Goal: Check status

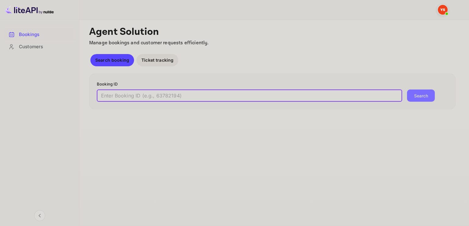
click at [168, 91] on input "text" at bounding box center [249, 95] width 305 height 12
paste input "9434716"
type input "9434716"
click at [407, 89] on button "Search" at bounding box center [421, 95] width 28 height 12
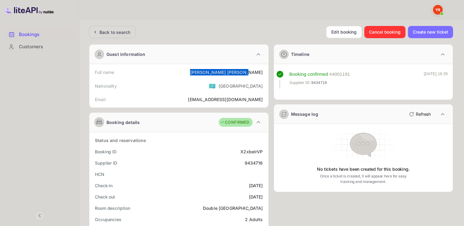
drag, startPoint x: 226, startPoint y: 70, endPoint x: 266, endPoint y: 71, distance: 40.0
click at [266, 71] on div "Full name [PERSON_NAME]" at bounding box center [179, 72] width 174 height 11
copy div "[PERSON_NAME]"
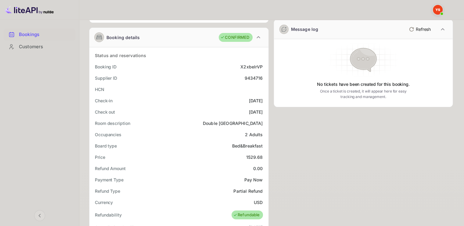
scroll to position [92, 0]
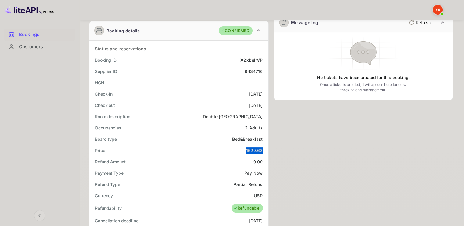
drag, startPoint x: 247, startPoint y: 149, endPoint x: 264, endPoint y: 147, distance: 17.8
click at [264, 147] on div "Price 1529.68" at bounding box center [179, 150] width 174 height 11
copy div "1529.68"
